Goal: Information Seeking & Learning: Learn about a topic

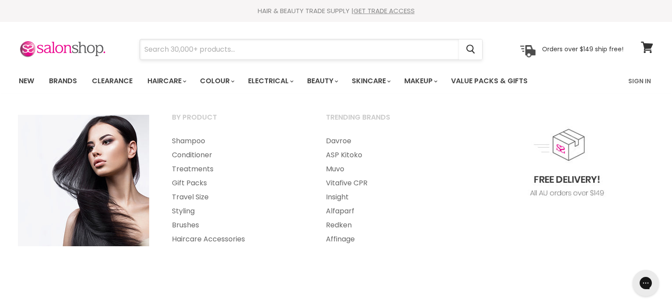
click at [186, 51] on input "Search" at bounding box center [299, 49] width 319 height 20
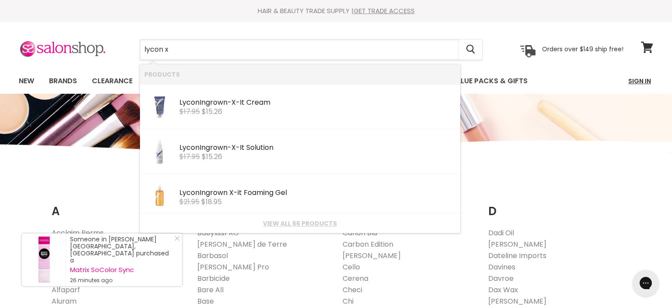
type input "lycon x"
click at [640, 81] on link "Sign In" at bounding box center [639, 81] width 33 height 18
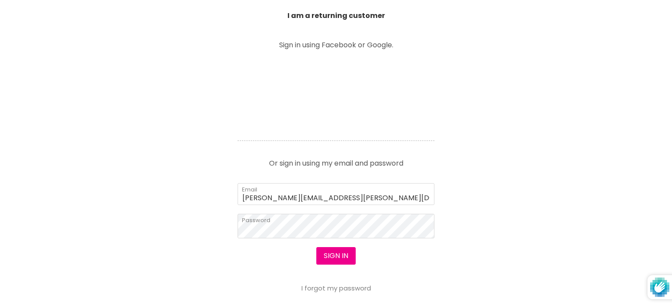
scroll to position [323, 0]
click at [341, 256] on button "Sign in" at bounding box center [335, 256] width 39 height 18
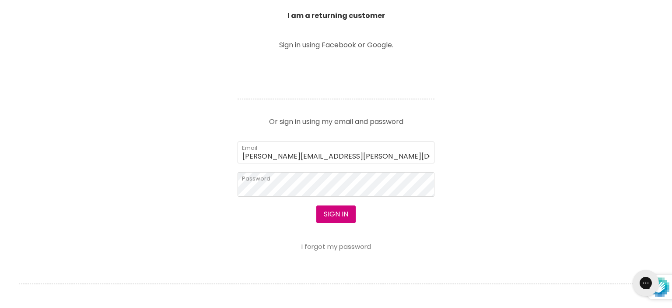
scroll to position [0, 0]
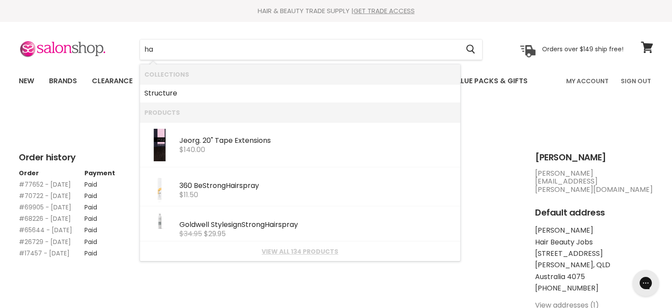
type input "h"
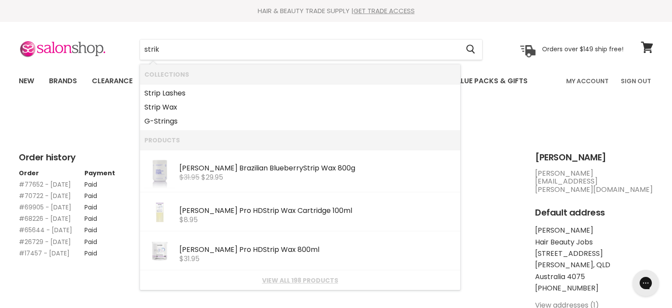
type input "strike"
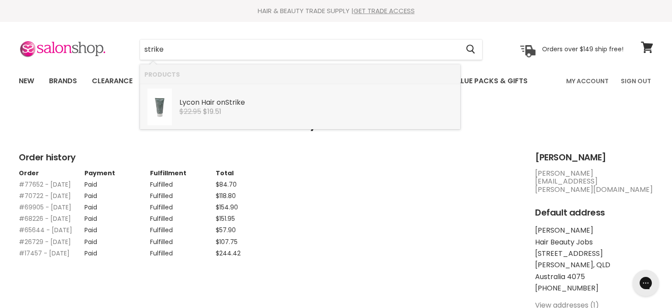
click at [188, 99] on div "Lycon Hair on Strike" at bounding box center [317, 102] width 277 height 9
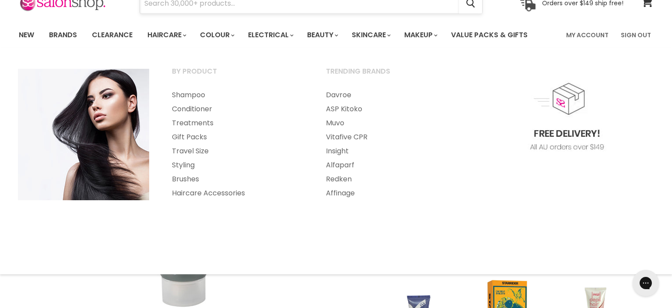
click at [173, 3] on input "Search" at bounding box center [299, 3] width 319 height 20
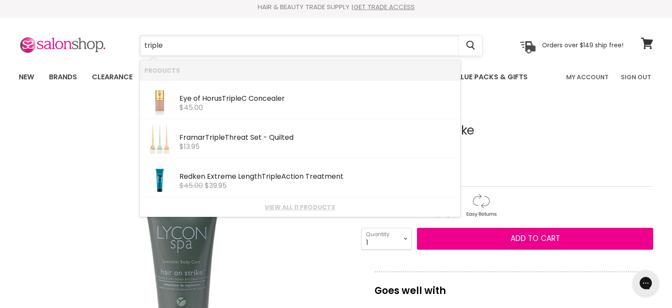
scroll to position [2, 0]
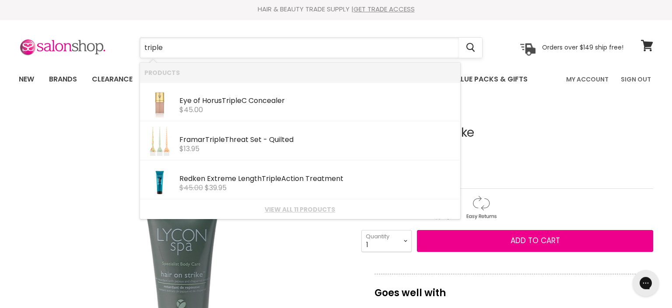
drag, startPoint x: 174, startPoint y: 5, endPoint x: 144, endPoint y: 38, distance: 44.3
click at [144, 38] on input "triple" at bounding box center [299, 48] width 319 height 20
type input "triple"
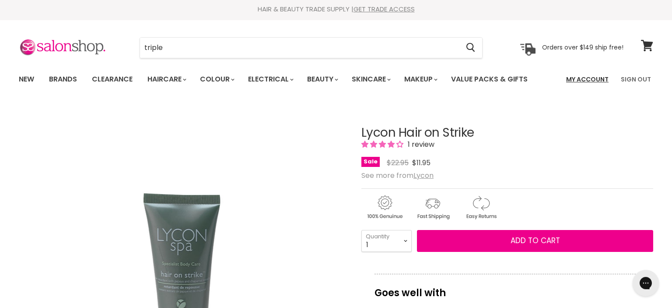
click at [611, 78] on link "My Account" at bounding box center [587, 79] width 53 height 18
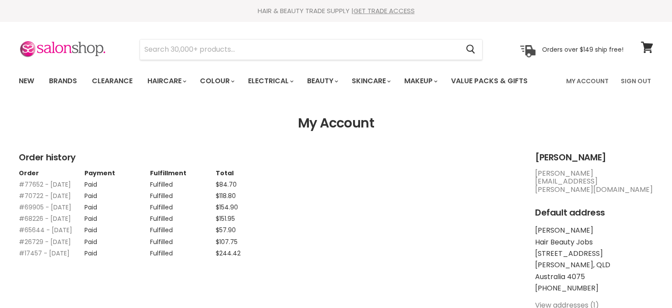
scroll to position [231, 0]
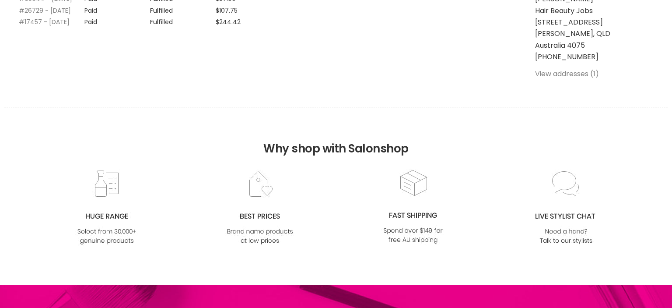
click at [33, 26] on link "#17457 - [DATE]" at bounding box center [44, 22] width 51 height 9
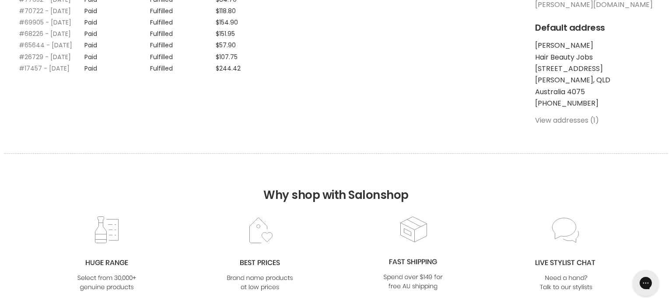
click at [32, 61] on link "#26729 - [DATE]" at bounding box center [45, 57] width 52 height 9
click at [57, 49] on link "#65644 - 08 May, 2024" at bounding box center [45, 45] width 53 height 9
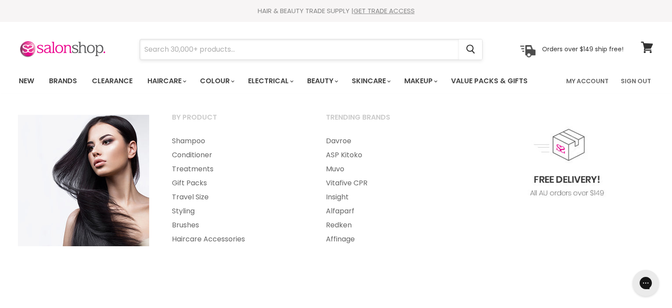
click at [167, 53] on input "Search" at bounding box center [299, 49] width 319 height 20
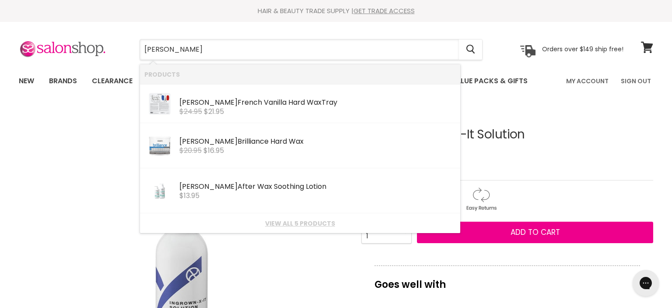
type input "caron tr"
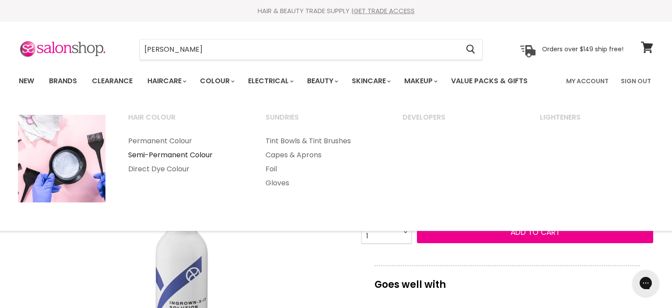
click at [191, 153] on link "Semi-Permanent Colour" at bounding box center [185, 155] width 136 height 14
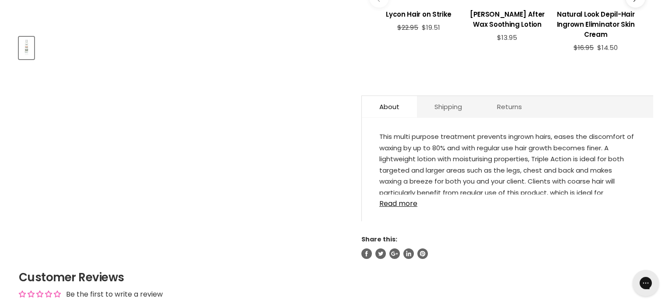
scroll to position [416, 0]
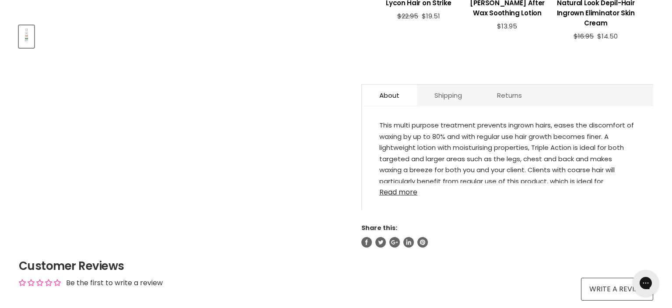
click at [401, 183] on link "Read more" at bounding box center [507, 189] width 256 height 13
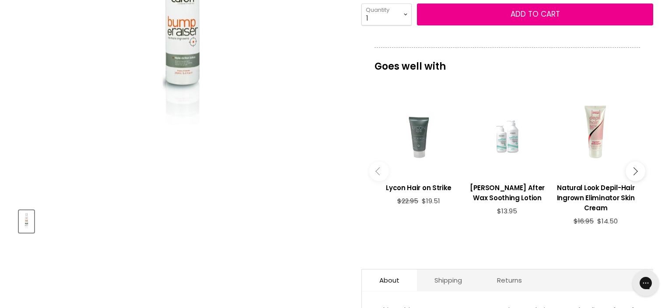
scroll to position [46, 0]
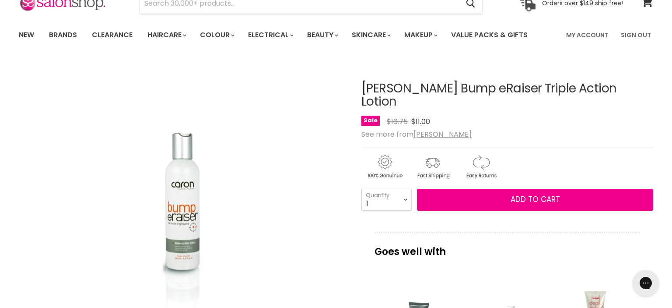
drag, startPoint x: 362, startPoint y: 86, endPoint x: 488, endPoint y: 88, distance: 125.6
click at [488, 88] on h1 "Caron Bump eRaiser Triple Action Lotion" at bounding box center [508, 95] width 292 height 27
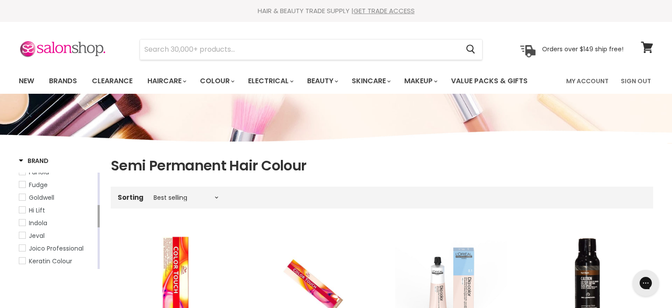
click at [24, 200] on span "Goldwell" at bounding box center [22, 197] width 6 height 6
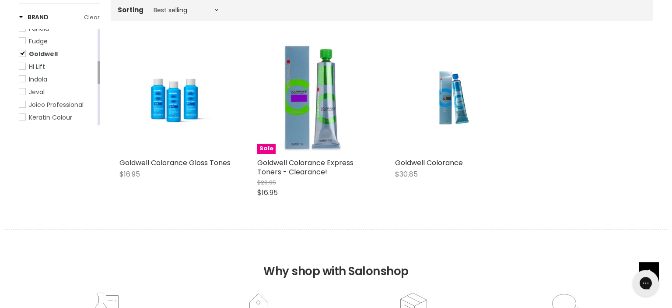
scroll to position [185, 0]
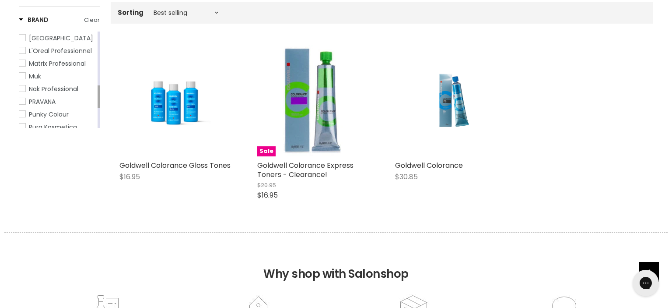
click at [25, 66] on span "Matrix Professional" at bounding box center [22, 63] width 6 height 6
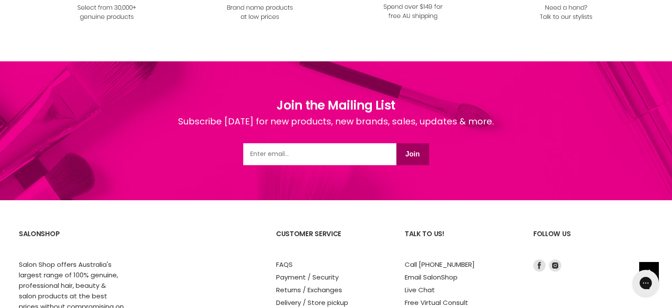
scroll to position [997, 0]
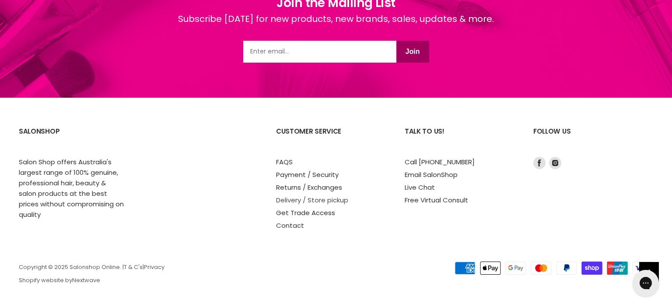
click at [281, 201] on link "Delivery / Store pickup" at bounding box center [312, 199] width 72 height 9
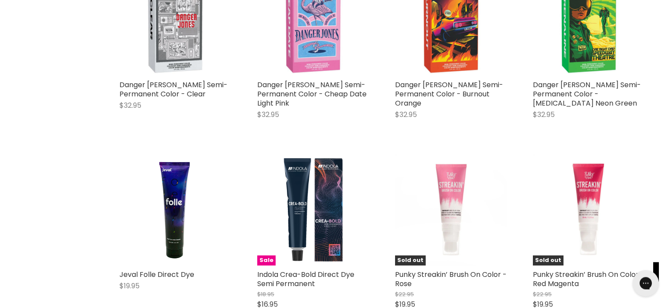
scroll to position [1294, 0]
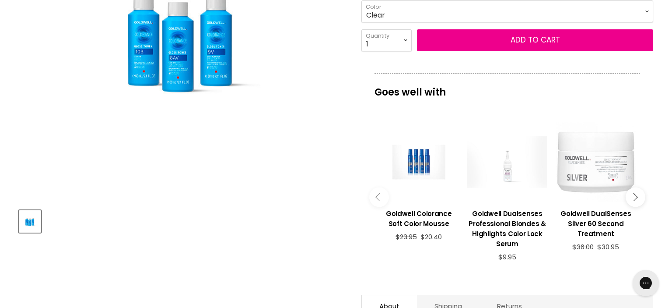
scroll to position [92, 0]
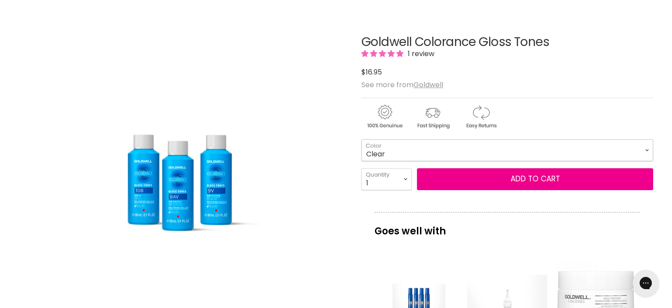
click at [362, 139] on select "Clear 8AV 8GPK 8V 8VPK 9BN 9CP 9PN 9PV 9S 9V 10AV 10B 10BN 10PV" at bounding box center [508, 150] width 292 height 22
click at [608, 145] on select "Clear 8AV 8GPK 8V 8VPK 9BN 9CP 9PN 9PV 9S 9V 10AV 10B 10BN 10PV" at bounding box center [508, 150] width 292 height 22
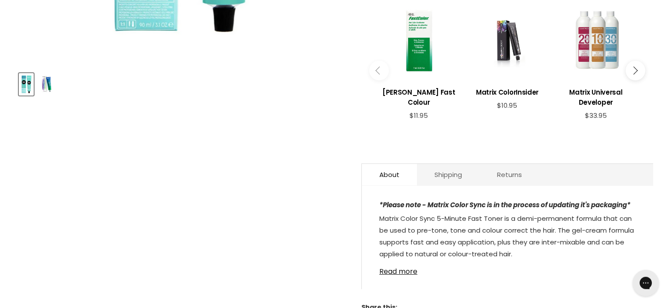
scroll to position [369, 0]
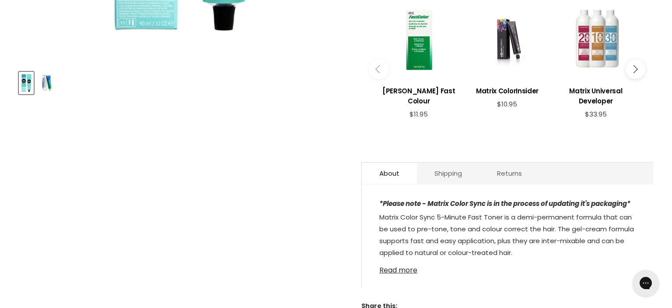
click at [409, 269] on link "Read more" at bounding box center [507, 267] width 256 height 13
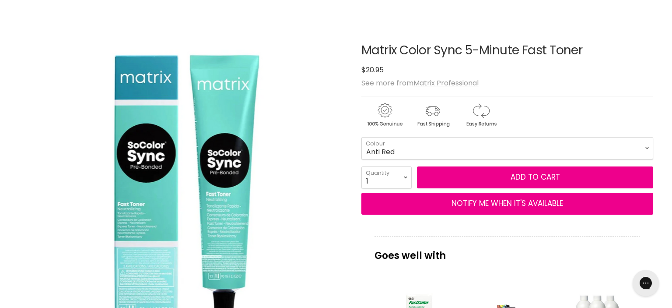
scroll to position [46, 0]
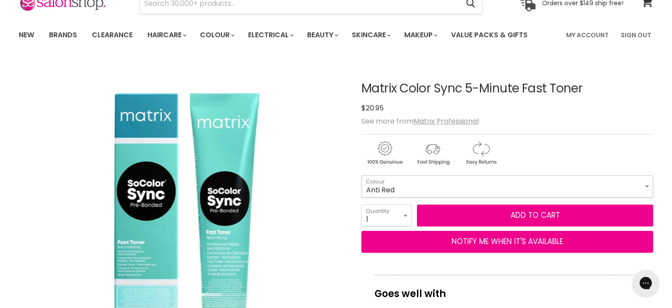
click at [362, 175] on select "Anti Red Anti Yellow" at bounding box center [508, 186] width 292 height 22
click at [418, 178] on select "Anti Red Anti Yellow" at bounding box center [508, 186] width 292 height 22
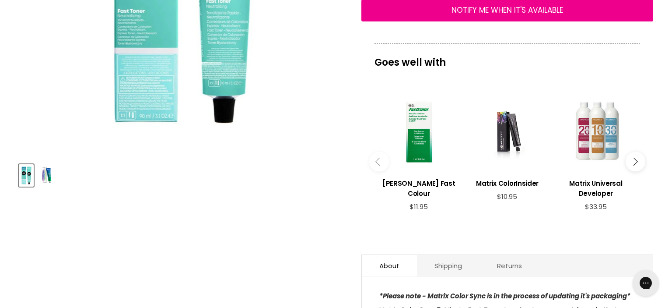
scroll to position [462, 0]
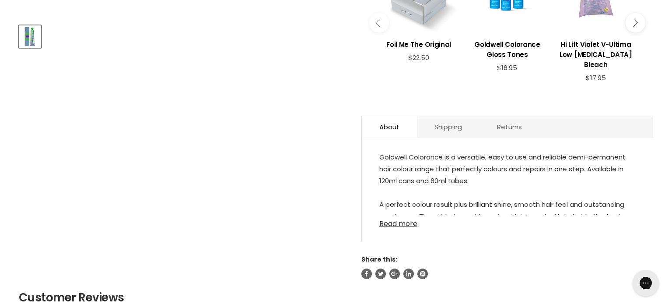
click at [417, 225] on link "Read more" at bounding box center [507, 220] width 256 height 13
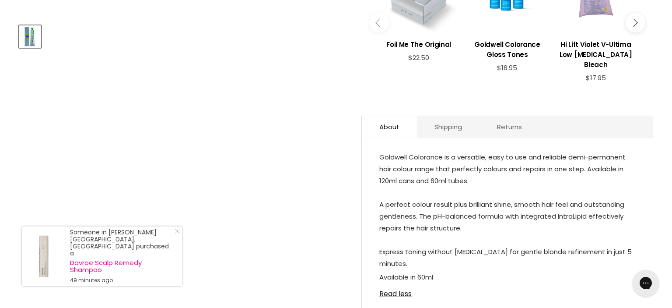
scroll to position [138, 0]
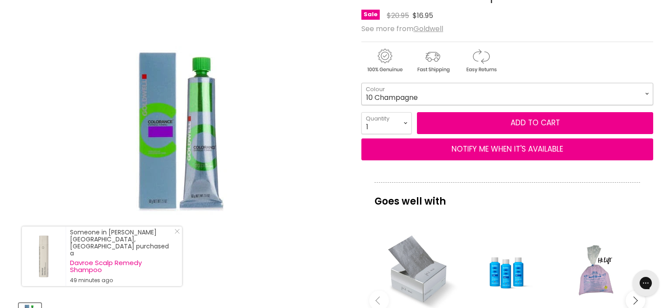
click at [362, 83] on select "9 Champagne 9 Icy 9 Silver 10 Champagne" at bounding box center [508, 94] width 292 height 22
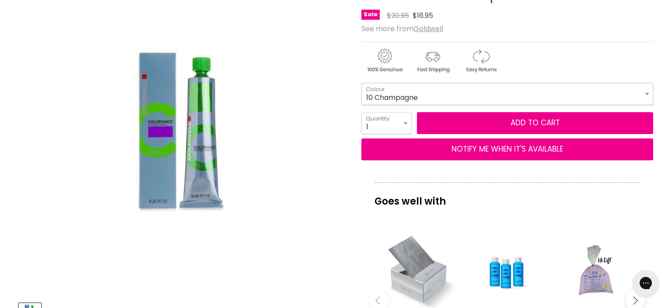
click at [421, 90] on select "9 Champagne 9 Icy 9 Silver 10 Champagne" at bounding box center [508, 94] width 292 height 22
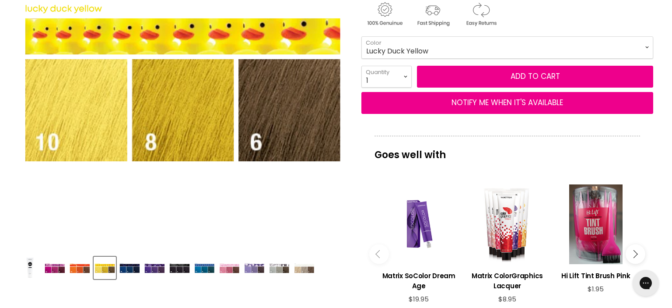
click at [306, 270] on img "Product thumbnails" at bounding box center [304, 268] width 21 height 11
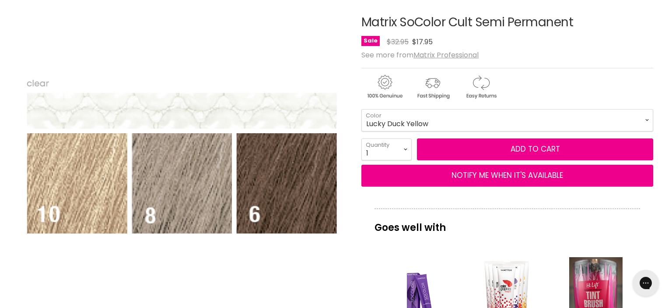
scroll to position [138, 0]
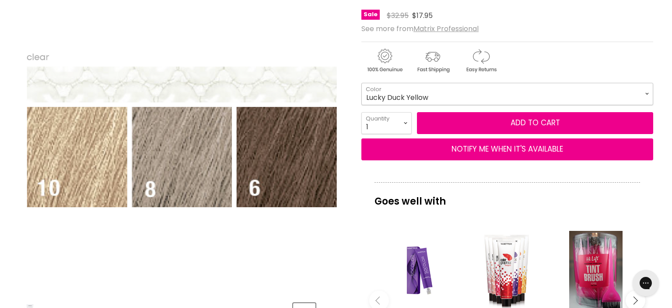
click at [362, 83] on select "Black Lucky Duck Yellow Orange Alert Admiral Navy Royal Purple Flamenco Fuchsia…" at bounding box center [508, 94] width 292 height 22
click at [521, 95] on select "Black Lucky Duck Yellow Orange Alert Admiral Navy Royal Purple Flamenco Fuchsia…" at bounding box center [508, 94] width 292 height 22
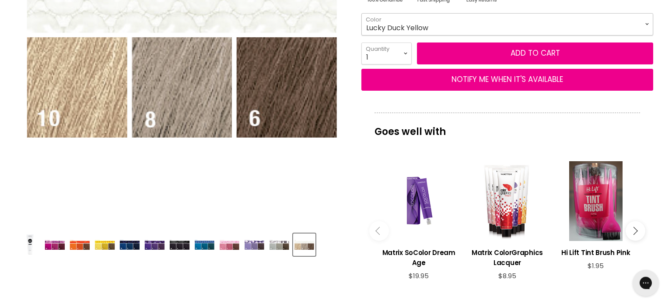
scroll to position [369, 0]
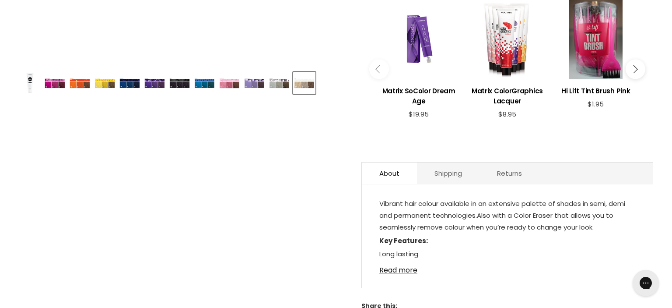
click at [285, 86] on img "Product thumbnails" at bounding box center [279, 83] width 21 height 11
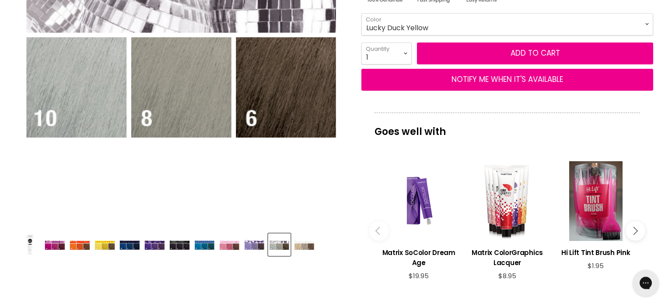
scroll to position [231, 0]
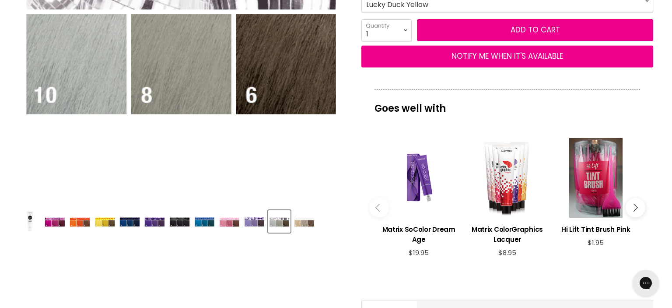
click at [248, 221] on img "Product thumbnails" at bounding box center [254, 221] width 21 height 11
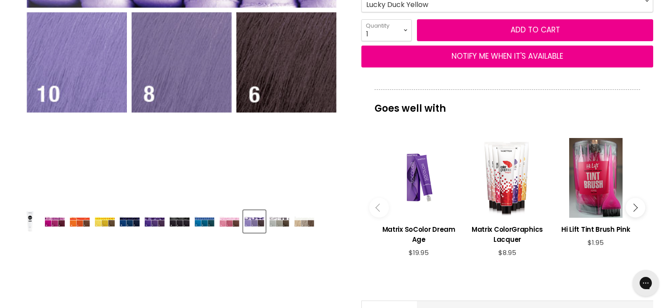
scroll to position [46, 0]
